Goal: Information Seeking & Learning: Learn about a topic

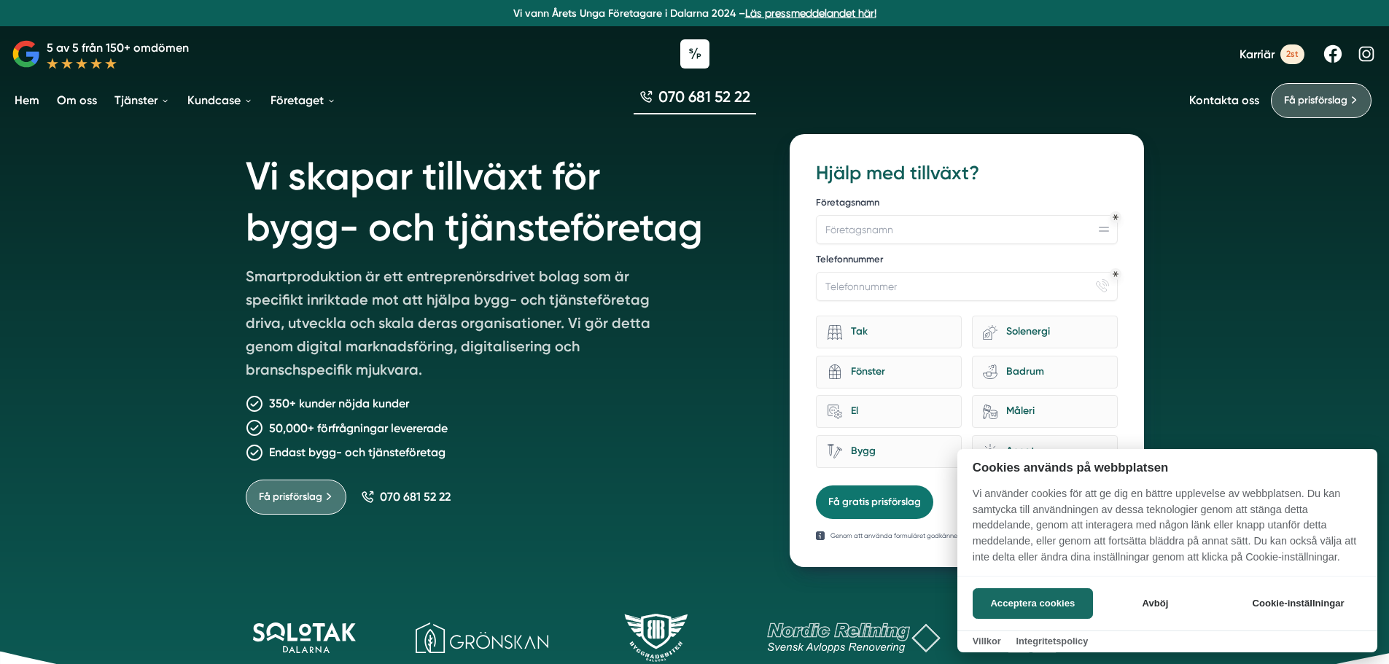
click at [1133, 585] on div "Acceptera cookies Avböj Cookie-inställningar" at bounding box center [1167, 603] width 420 height 55
click at [1138, 593] on button "Avböj" at bounding box center [1155, 603] width 116 height 31
checkbox input "false"
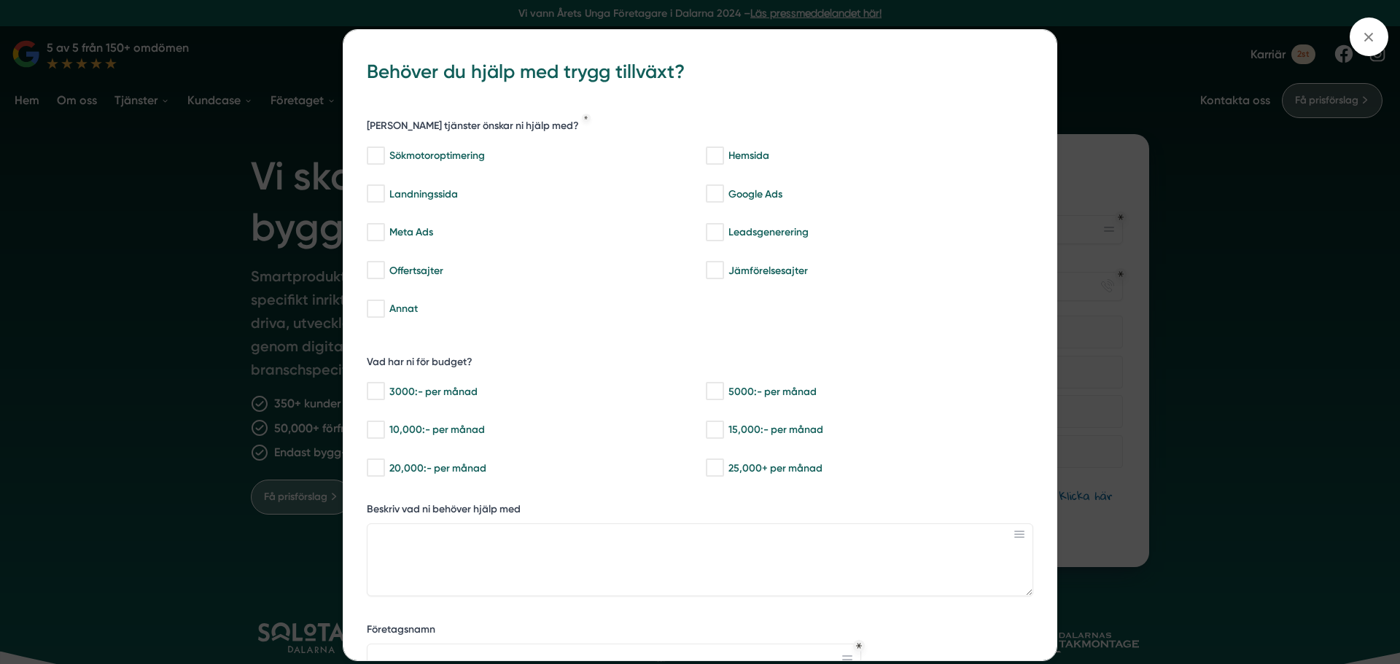
click at [1166, 370] on div "bbc9b822-b2c6-488a-ab3e-9a2d59e49c7c Behöver du hjälp med trygg tillväxt? Vilka…" at bounding box center [700, 332] width 1400 height 664
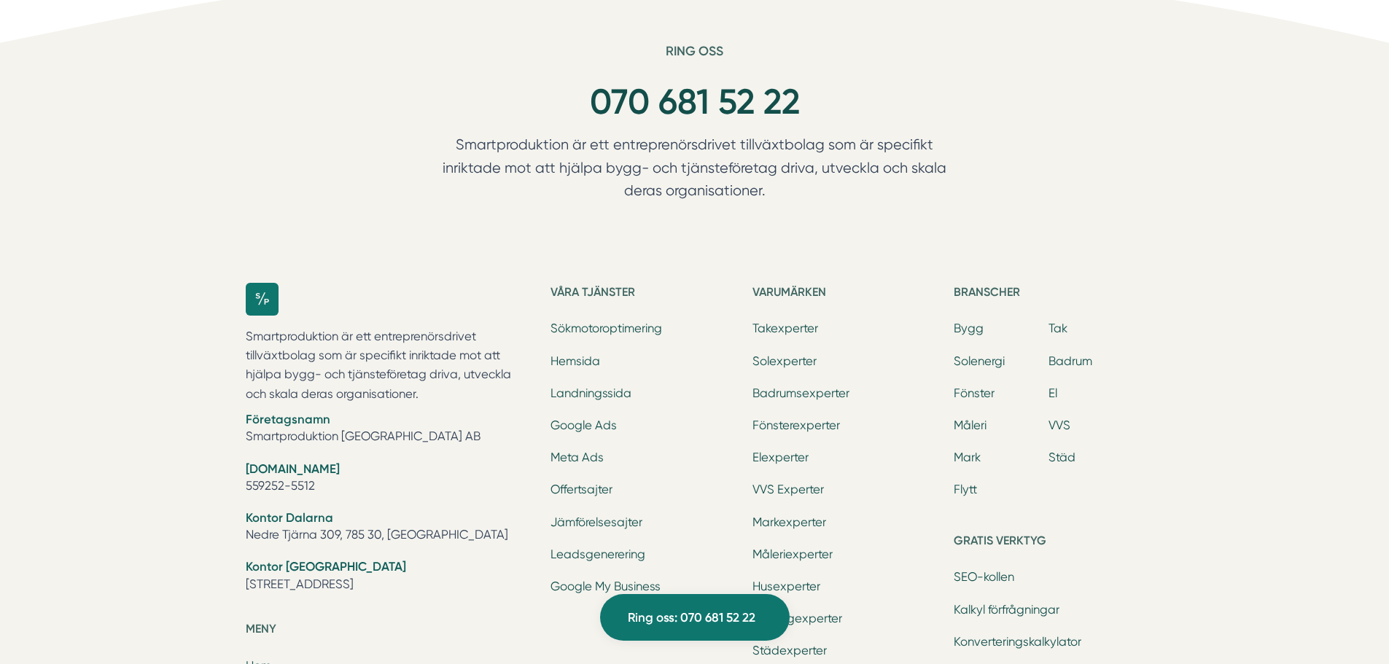
scroll to position [4900, 0]
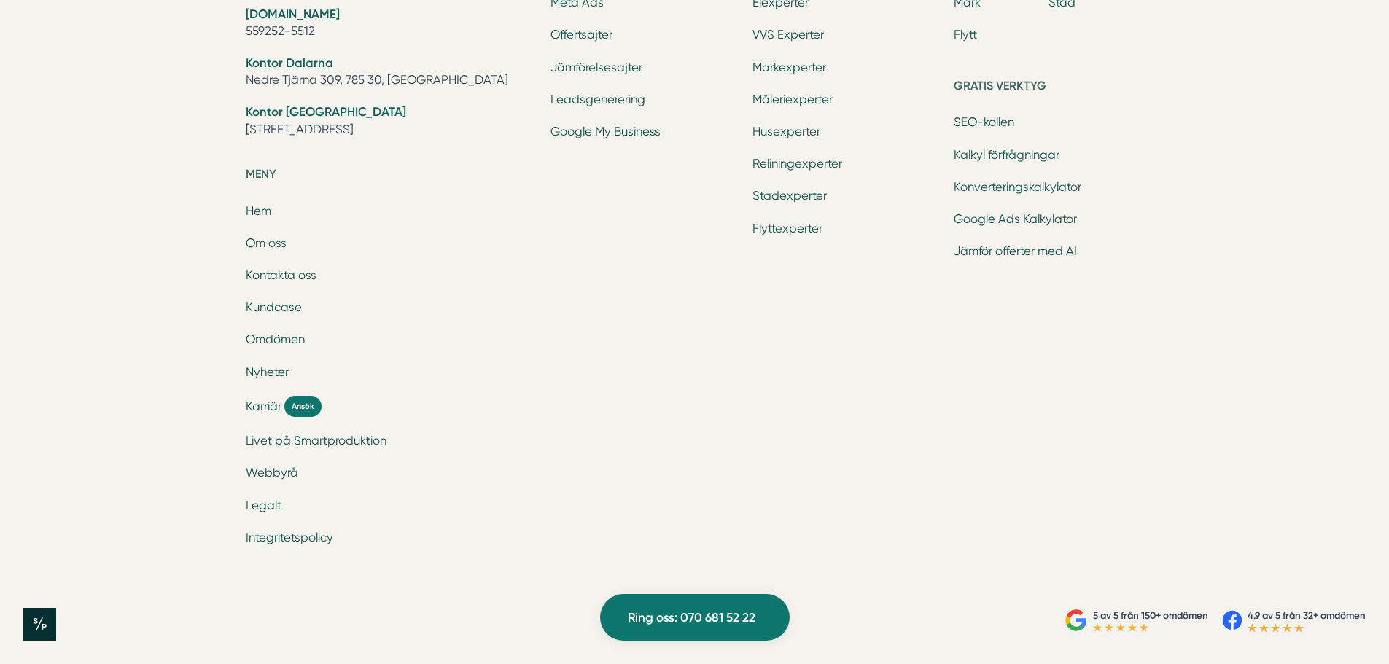
click at [277, 300] on li "Kundcase" at bounding box center [390, 309] width 288 height 20
click at [279, 304] on link "Kundcase" at bounding box center [274, 307] width 56 height 14
